Goal: Find specific page/section: Find specific page/section

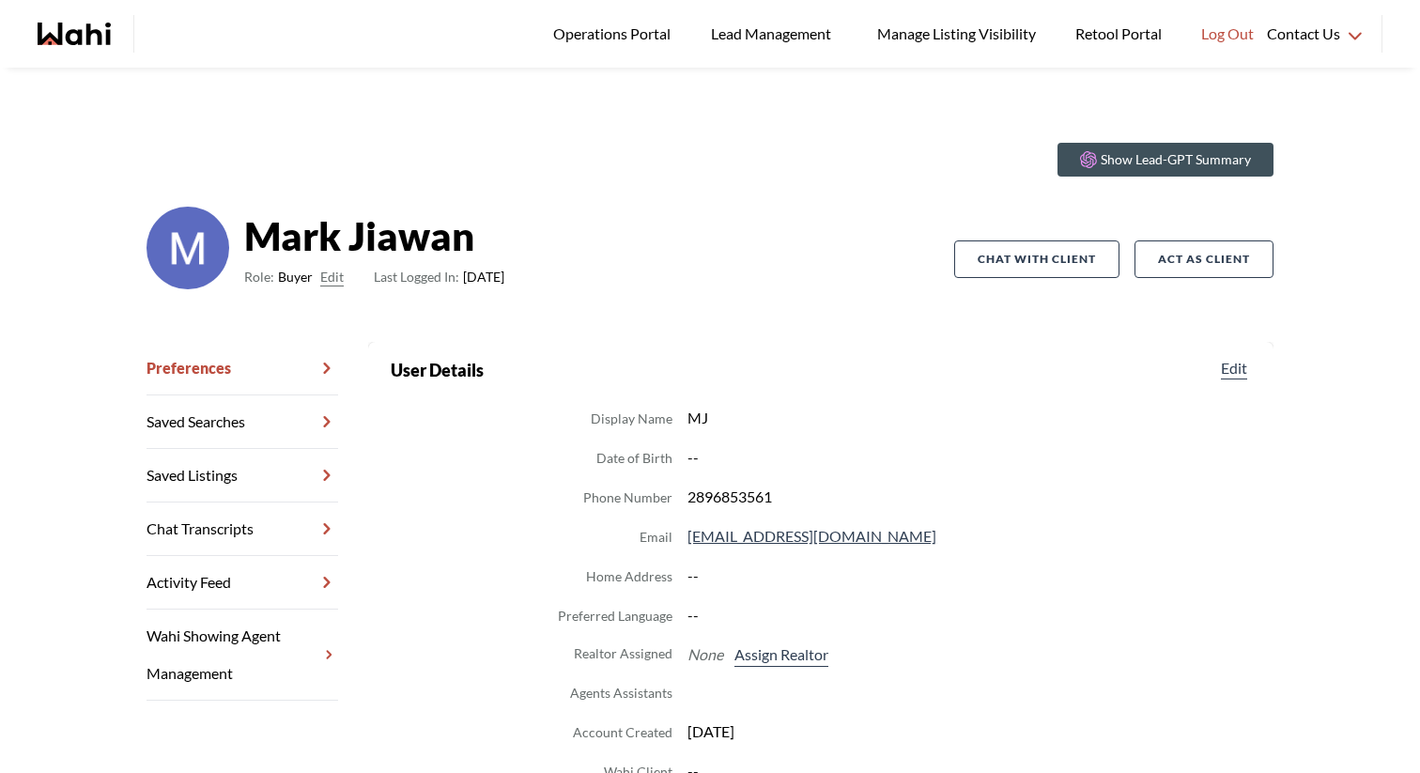
scroll to position [45, 0]
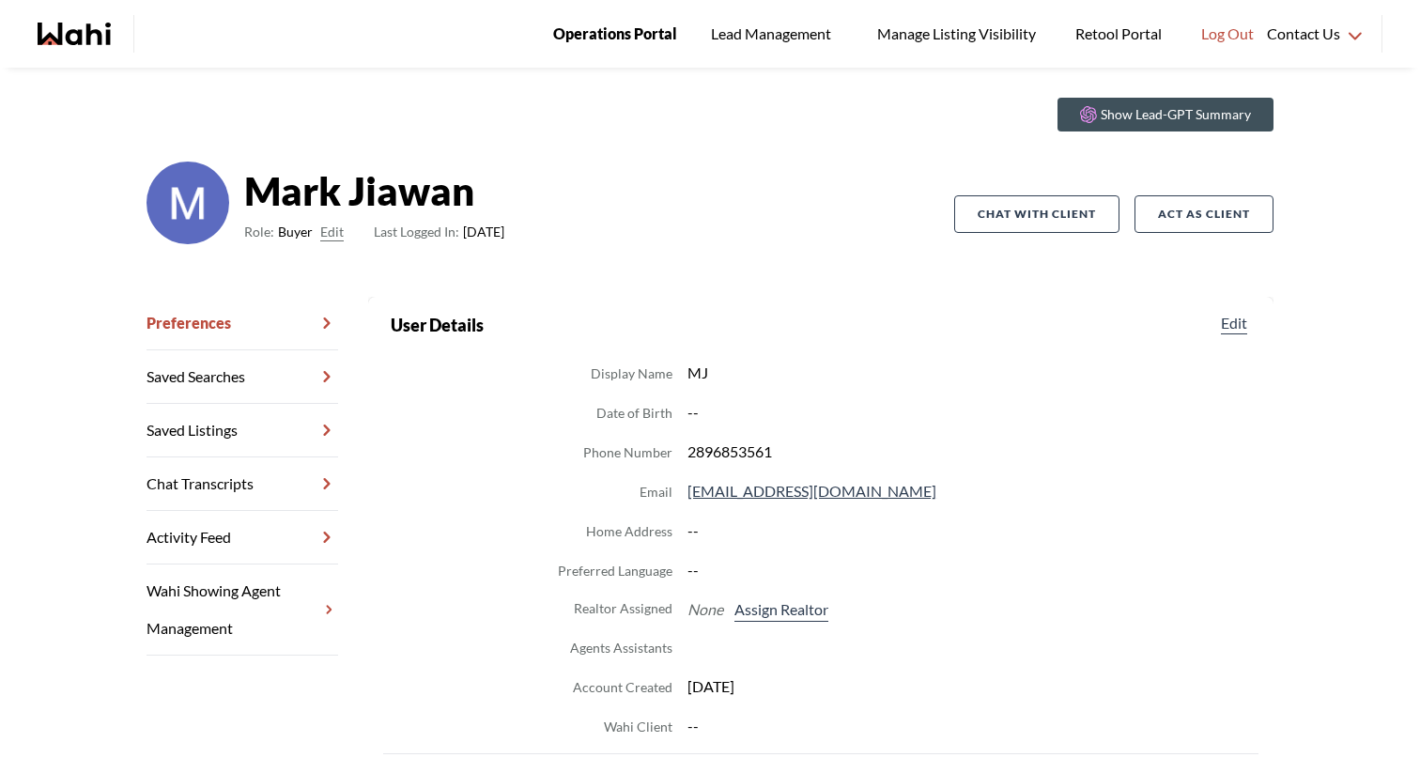
click at [646, 36] on span "Operations Portal" at bounding box center [615, 34] width 124 height 24
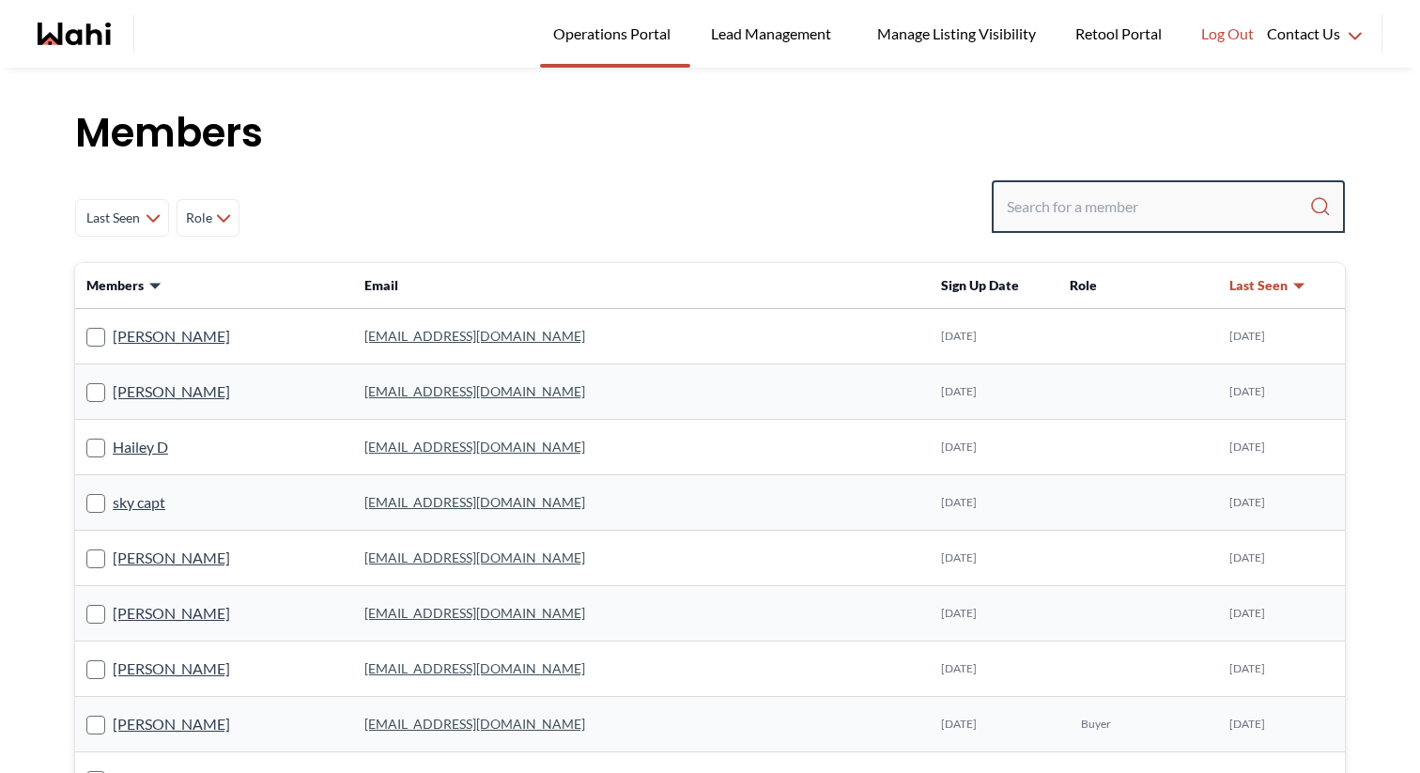
click at [1089, 204] on input "Search input" at bounding box center [1158, 207] width 302 height 34
paste input "[PERSON_NAME][EMAIL_ADDRESS][DOMAIN_NAME]"
type input "[PERSON_NAME][EMAIL_ADDRESS][DOMAIN_NAME]"
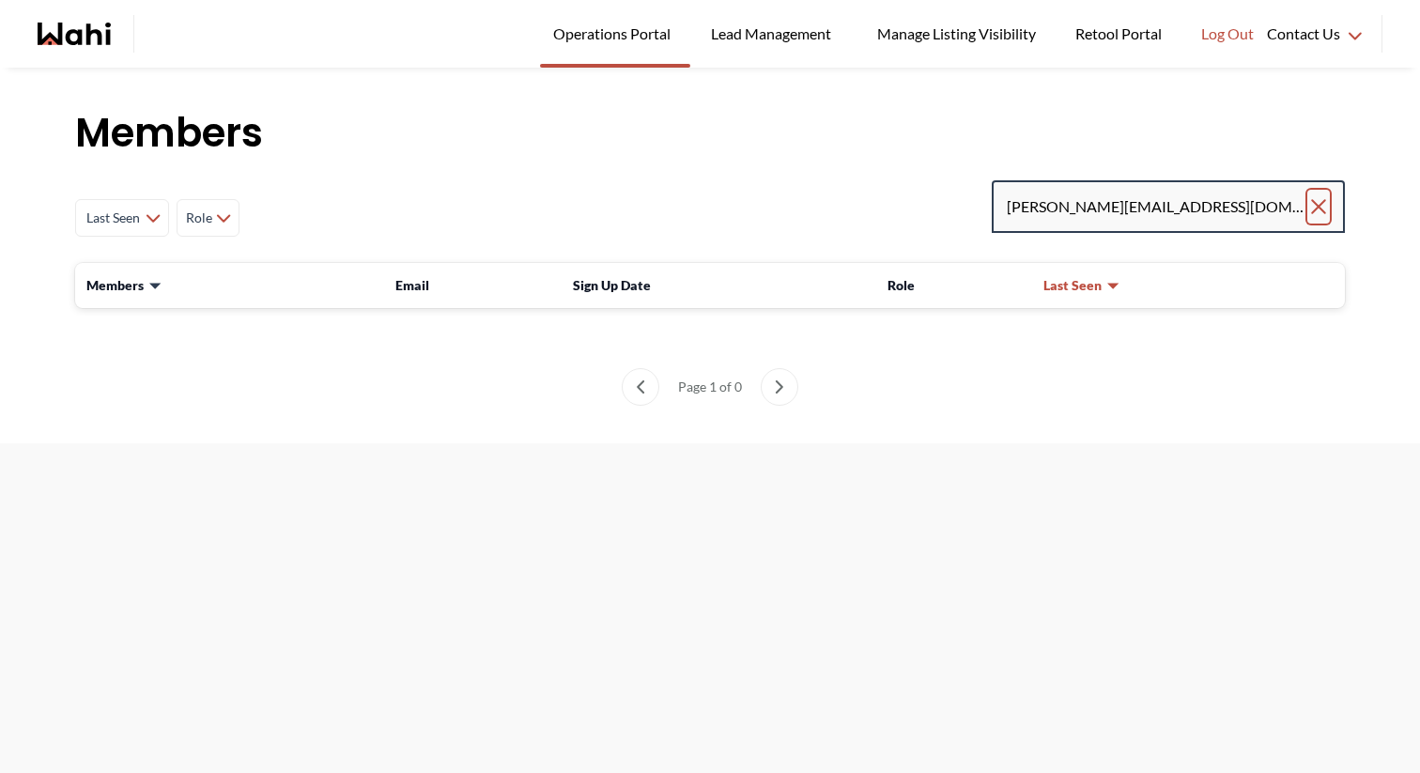
click at [1314, 209] on icon "Clear search" at bounding box center [1318, 206] width 23 height 23
click at [1257, 208] on input "Search input" at bounding box center [1158, 207] width 302 height 34
type input "[PERSON_NAME].[PERSON_NAME]"
